Goal: Contribute content: Contribute content

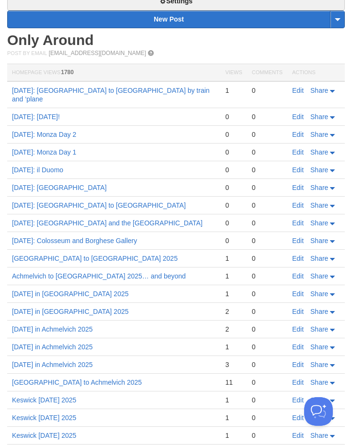
scroll to position [306, 0]
click at [299, 379] on link "Edit" at bounding box center [297, 383] width 11 height 8
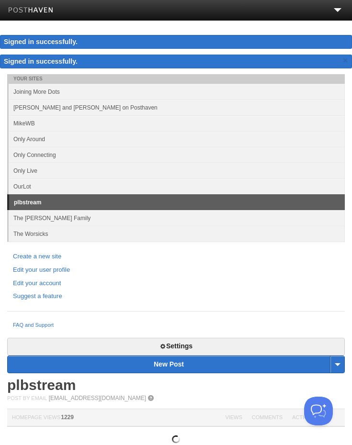
scroll to position [0, 0]
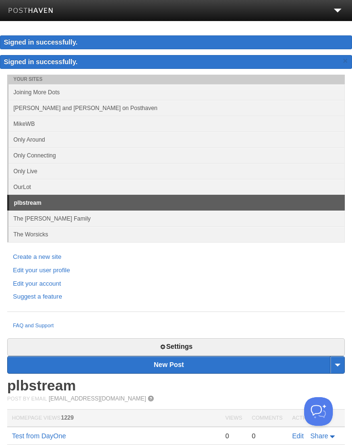
click at [239, 148] on link "Only Connecting" at bounding box center [177, 155] width 336 height 16
click at [242, 138] on link "Only Around" at bounding box center [177, 140] width 336 height 16
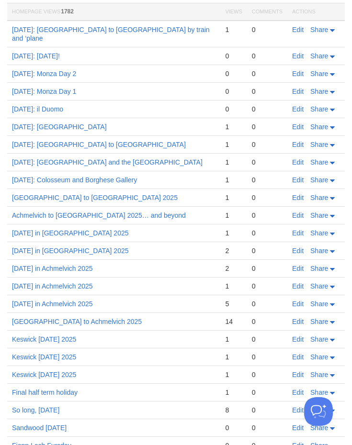
scroll to position [408, 0]
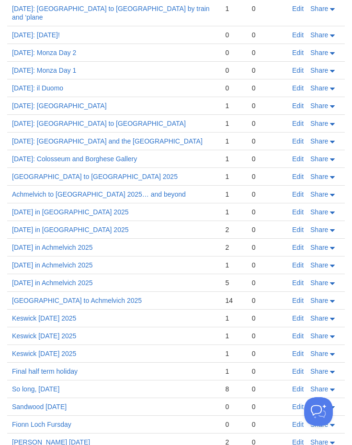
click at [302, 297] on link "Edit" at bounding box center [297, 301] width 11 height 8
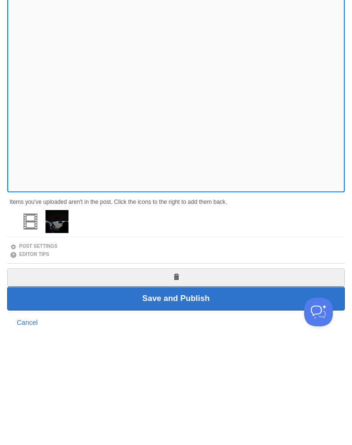
scroll to position [104, 0]
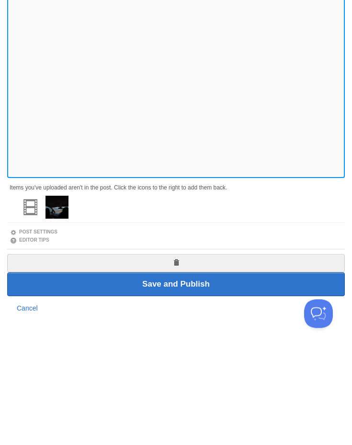
click at [257, 370] on input "Save and Publish" at bounding box center [175, 382] width 337 height 24
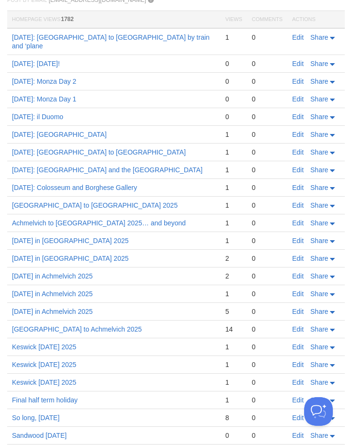
scroll to position [380, 0]
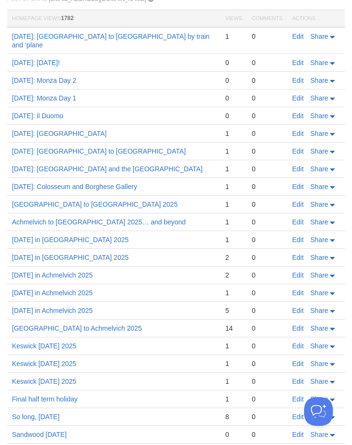
click at [300, 307] on link "Edit" at bounding box center [297, 311] width 11 height 8
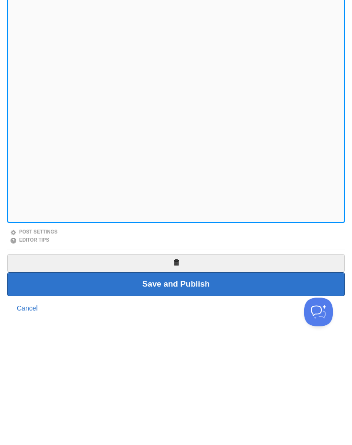
scroll to position [59, 0]
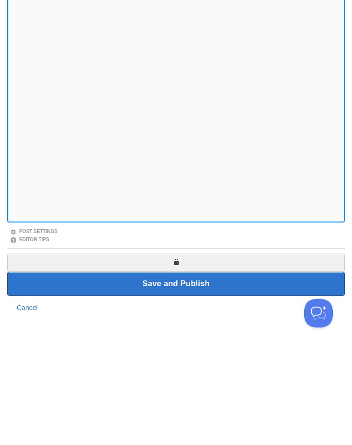
click at [277, 370] on input "Save and Publish" at bounding box center [175, 382] width 337 height 24
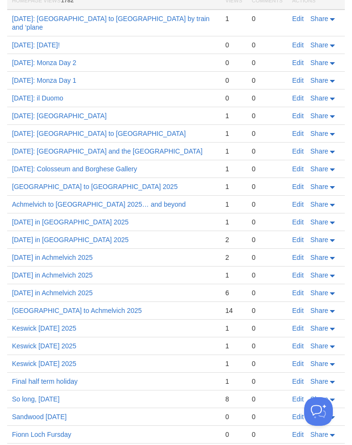
scroll to position [394, 0]
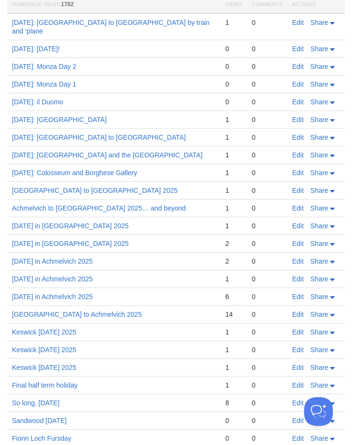
click at [299, 275] on link "Edit" at bounding box center [297, 279] width 11 height 8
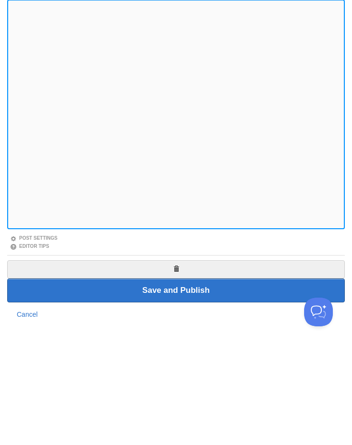
scroll to position [59, 0]
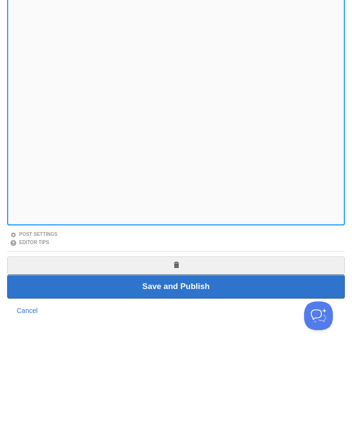
click at [281, 370] on input "Save and Publish" at bounding box center [175, 382] width 337 height 24
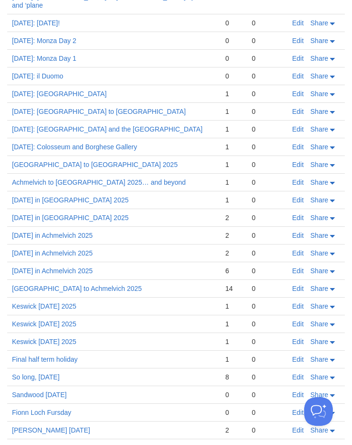
scroll to position [421, 0]
click at [295, 249] on link "Edit" at bounding box center [297, 253] width 11 height 8
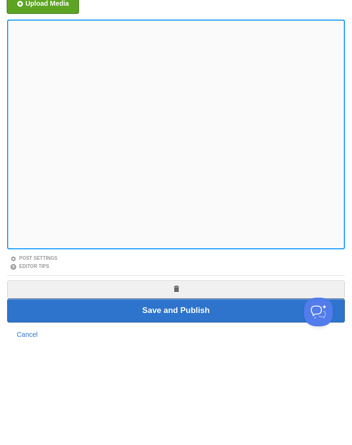
scroll to position [59, 0]
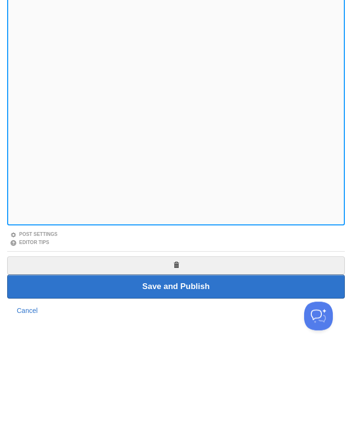
click at [260, 370] on input "Save and Publish" at bounding box center [175, 382] width 337 height 24
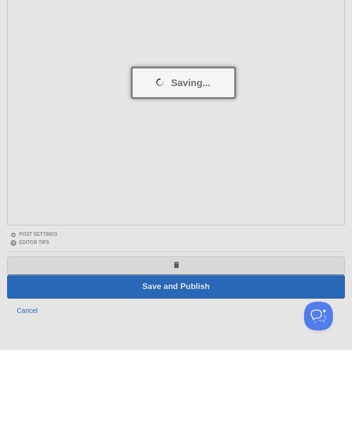
scroll to position [28, 0]
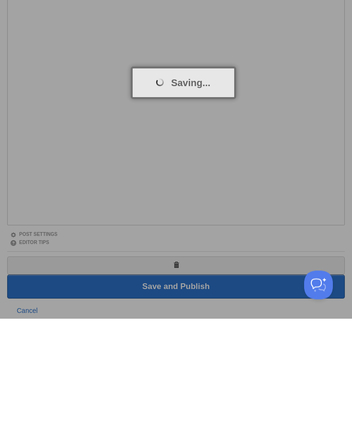
scroll to position [28, 0]
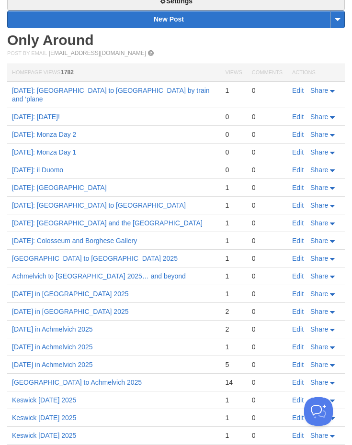
click at [299, 255] on link "Edit" at bounding box center [297, 259] width 11 height 8
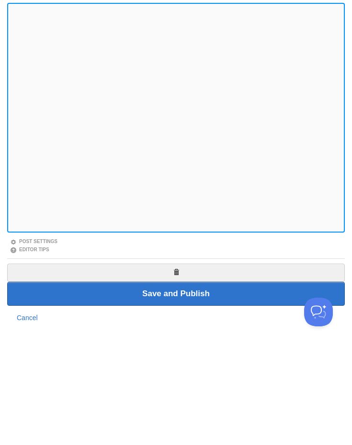
scroll to position [59, 0]
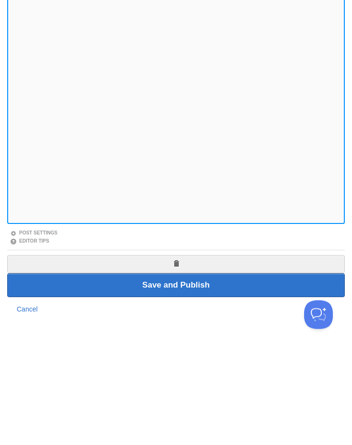
click at [233, 370] on input "Save and Publish" at bounding box center [175, 382] width 337 height 24
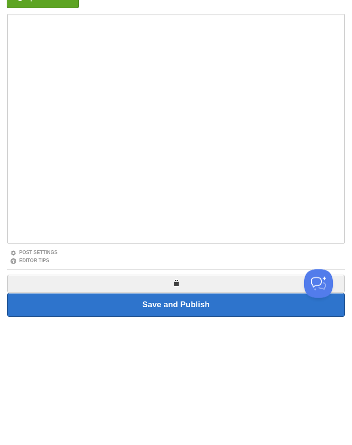
scroll to position [28, 0]
